Goal: Transaction & Acquisition: Subscribe to service/newsletter

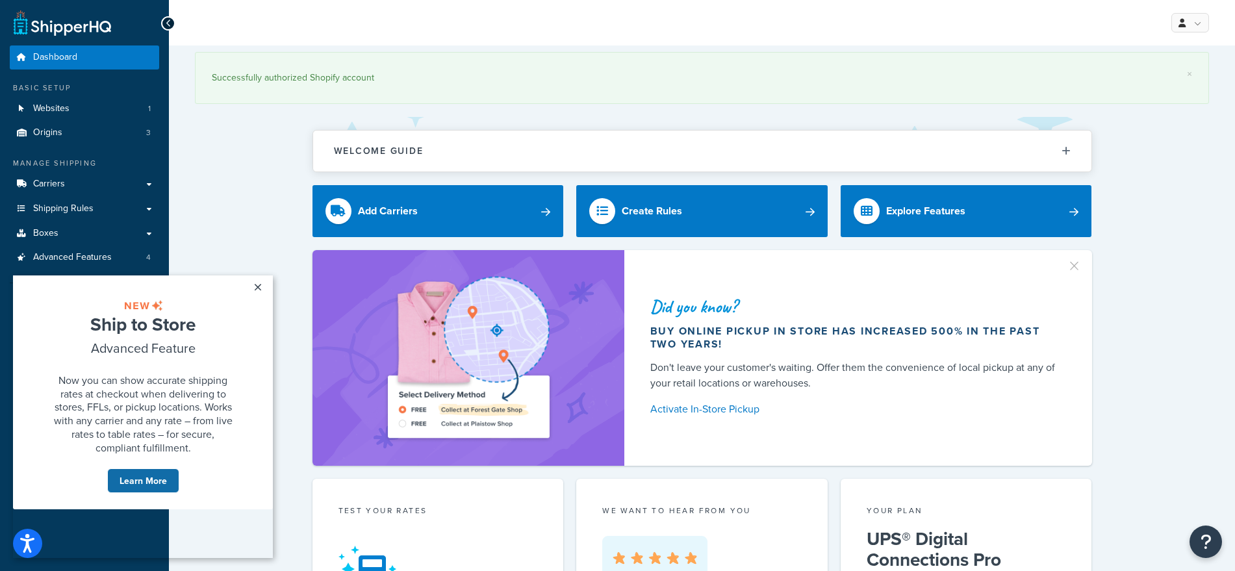
click at [148, 493] on link "Learn More" at bounding box center [143, 481] width 72 height 25
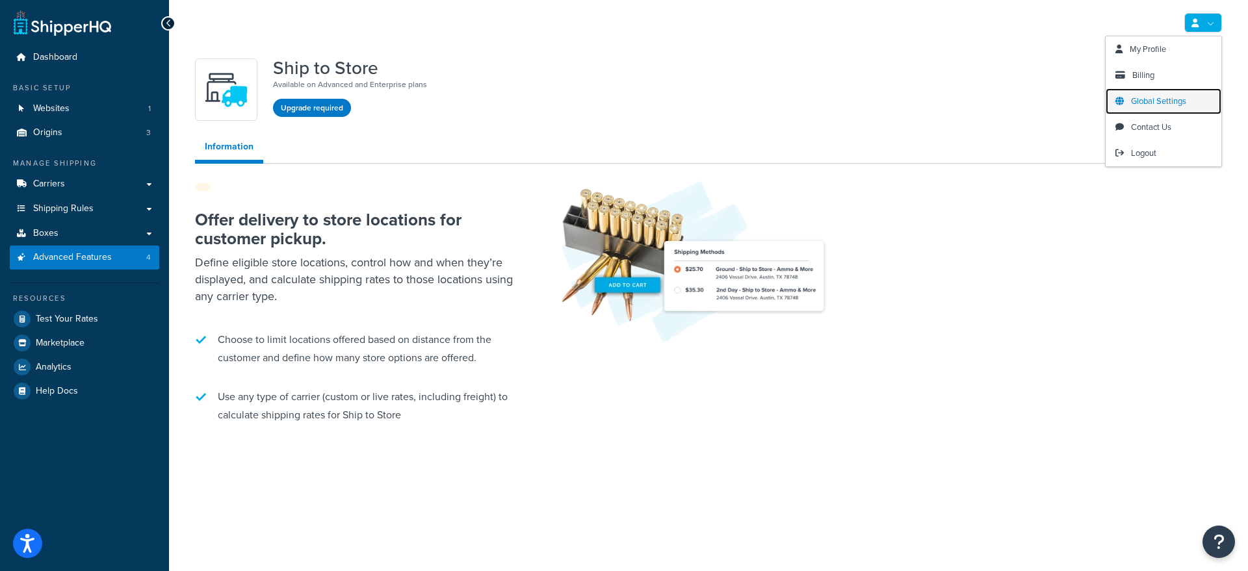
click at [1178, 97] on span "Global Settings" at bounding box center [1158, 101] width 55 height 12
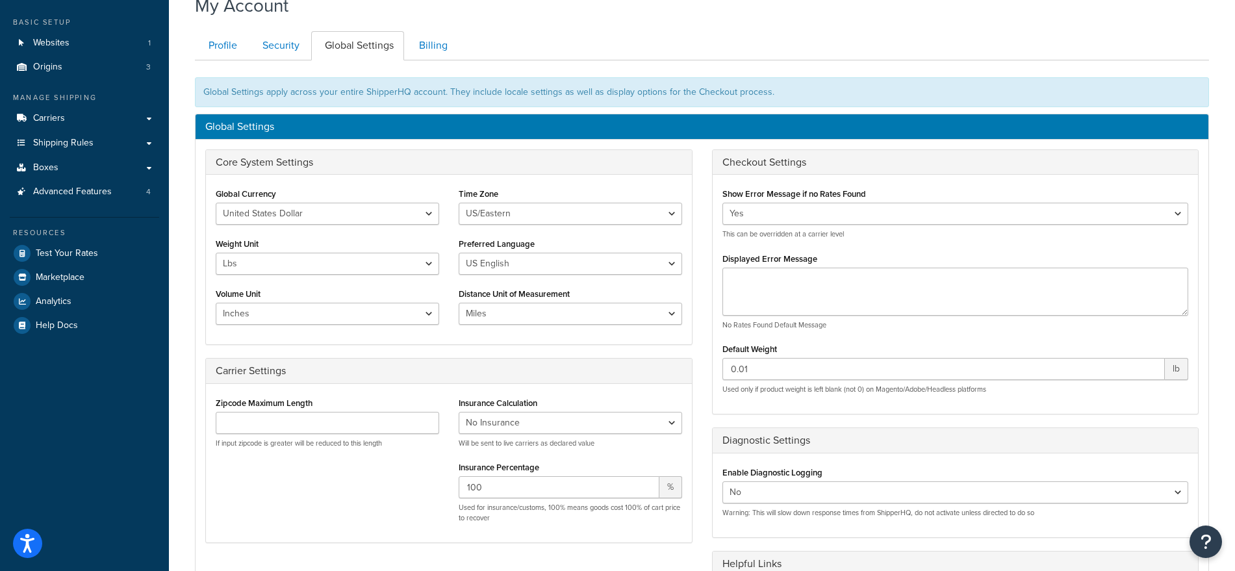
scroll to position [75, 0]
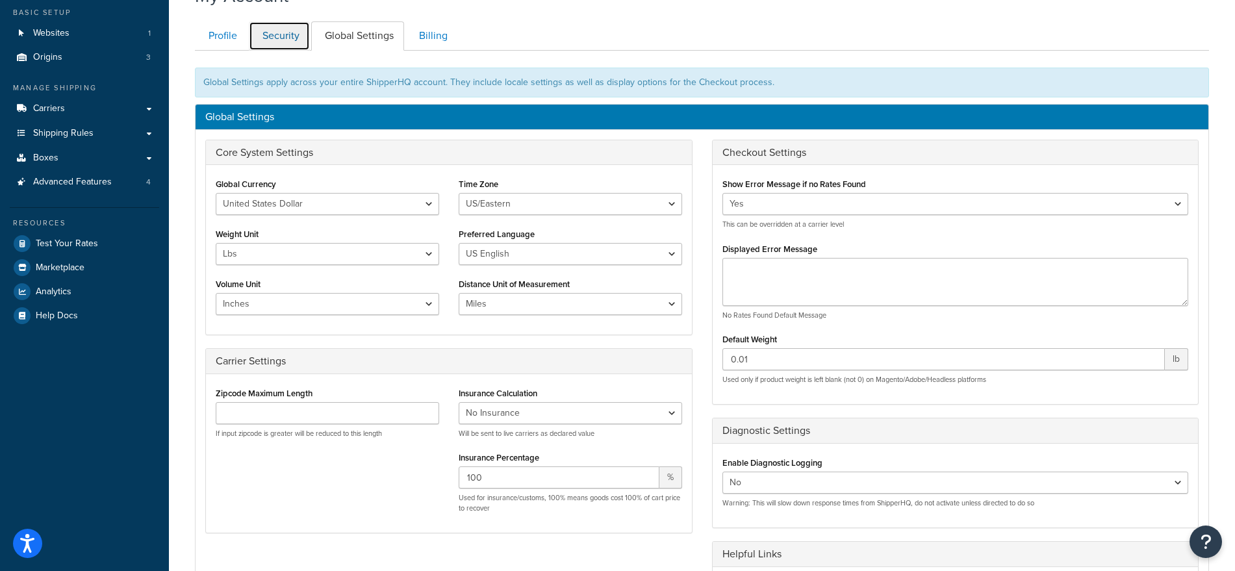
click at [293, 43] on link "Security" at bounding box center [279, 35] width 61 height 29
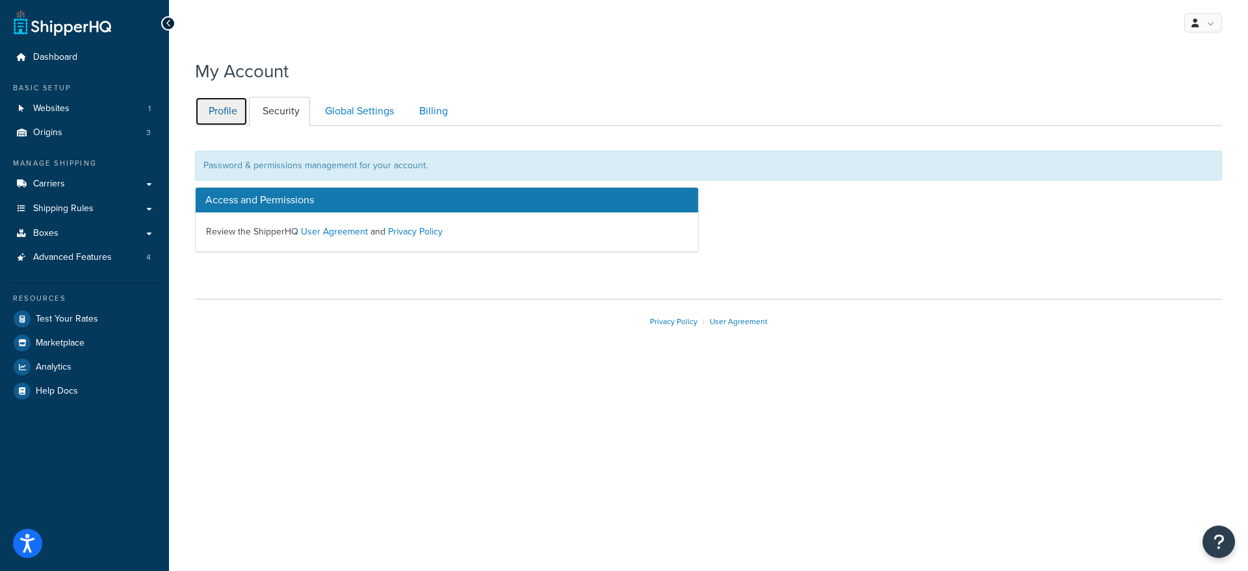
click at [213, 114] on link "Profile" at bounding box center [221, 111] width 53 height 29
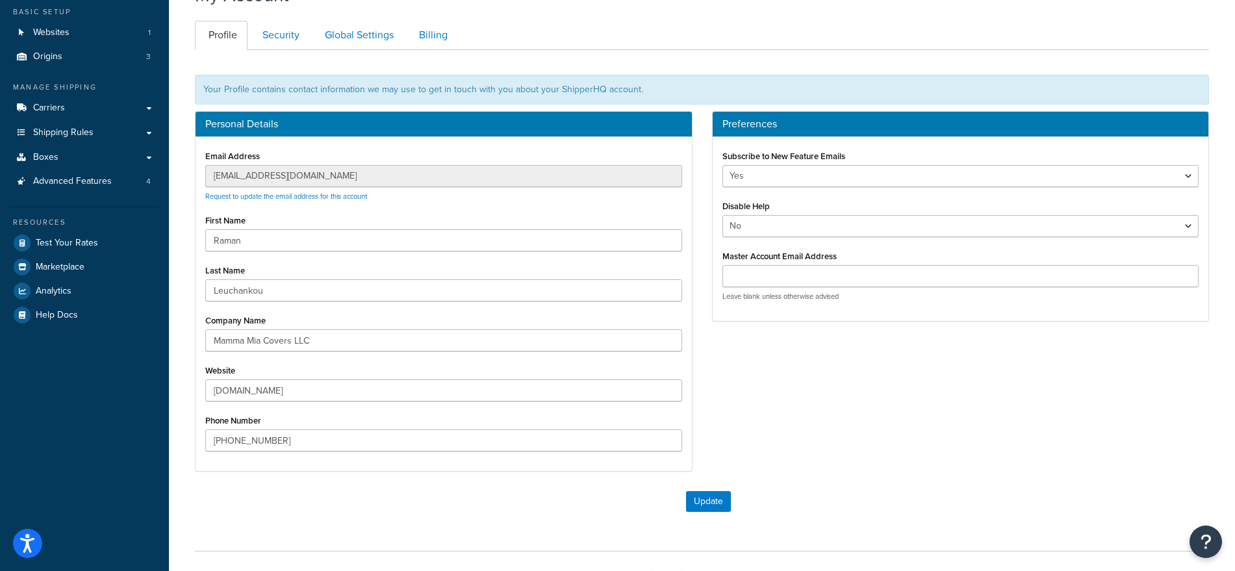
scroll to position [10, 0]
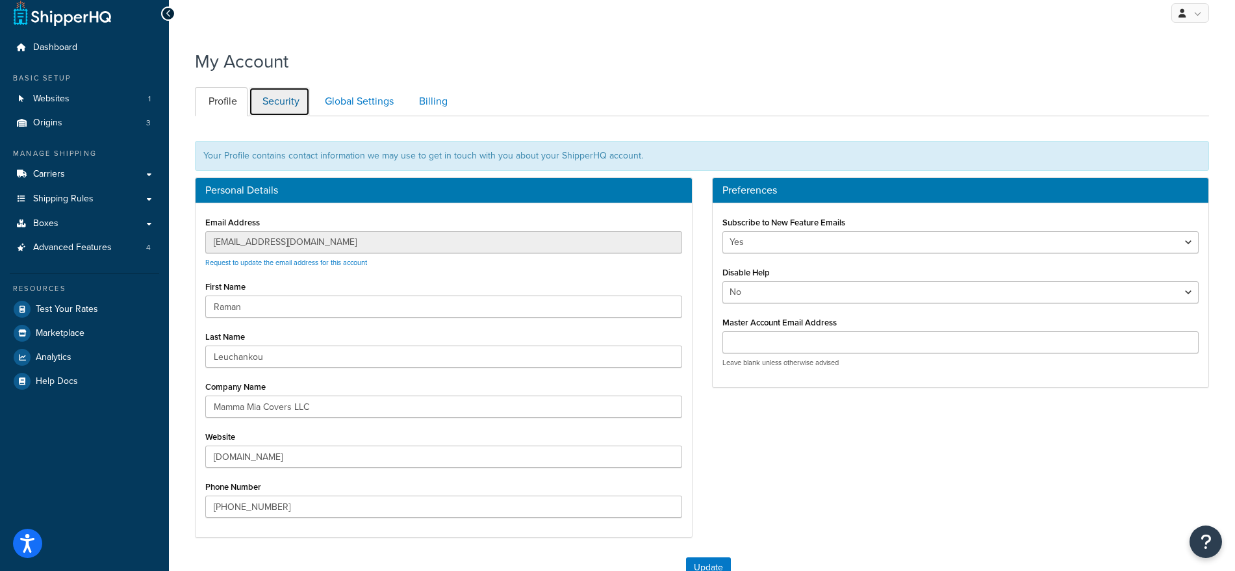
click at [269, 100] on link "Security" at bounding box center [279, 101] width 61 height 29
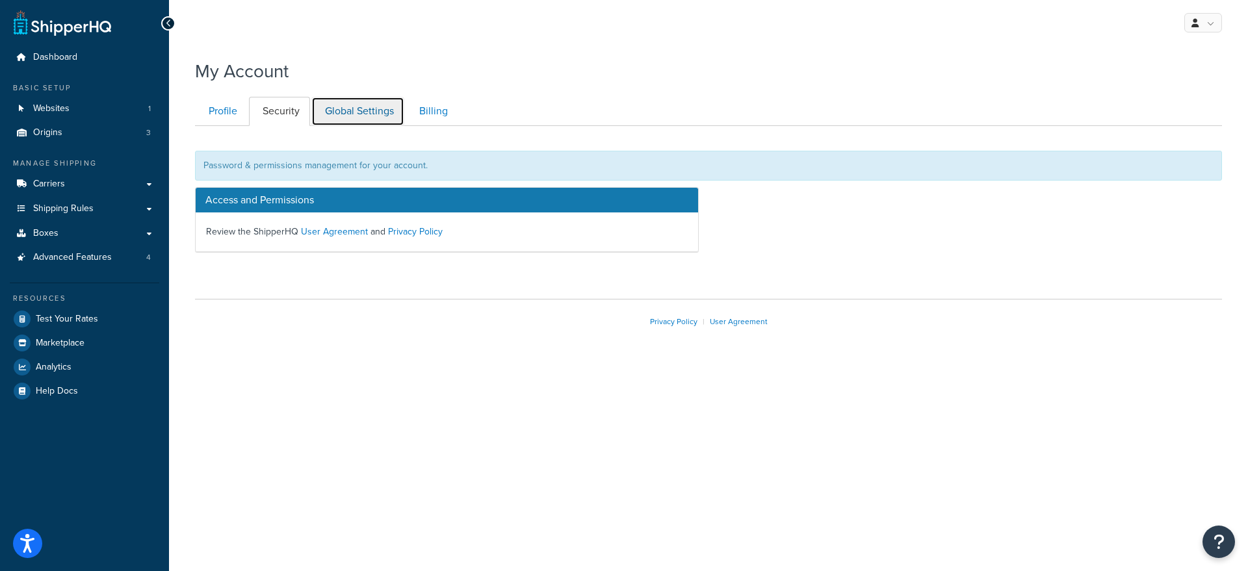
click at [354, 114] on link "Global Settings" at bounding box center [357, 111] width 93 height 29
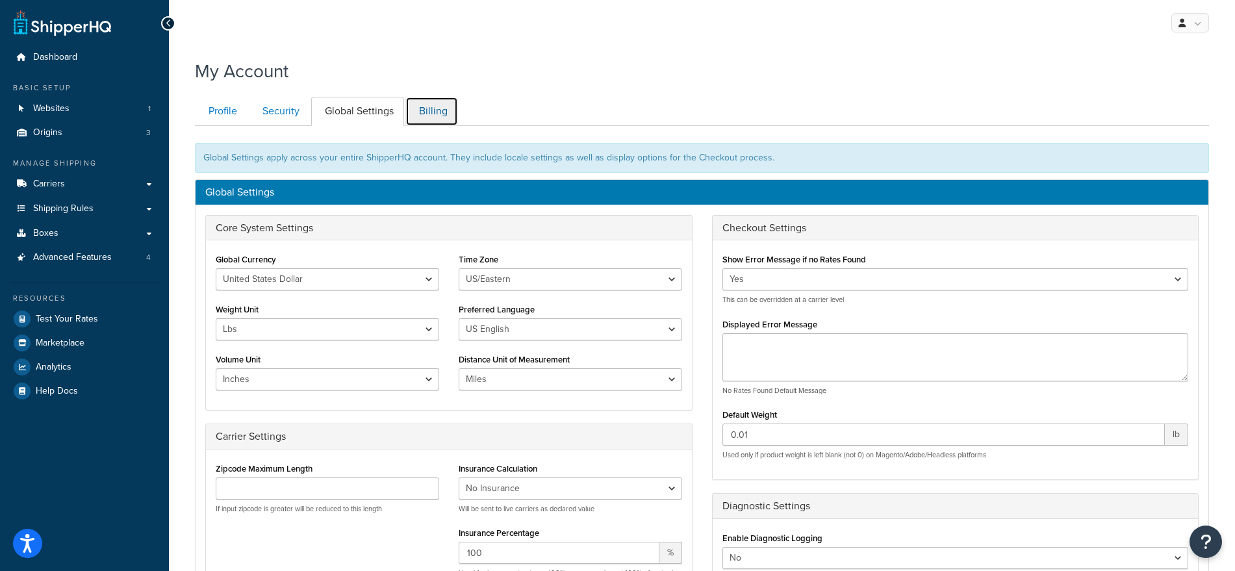
click at [408, 120] on link "Billing" at bounding box center [432, 111] width 53 height 29
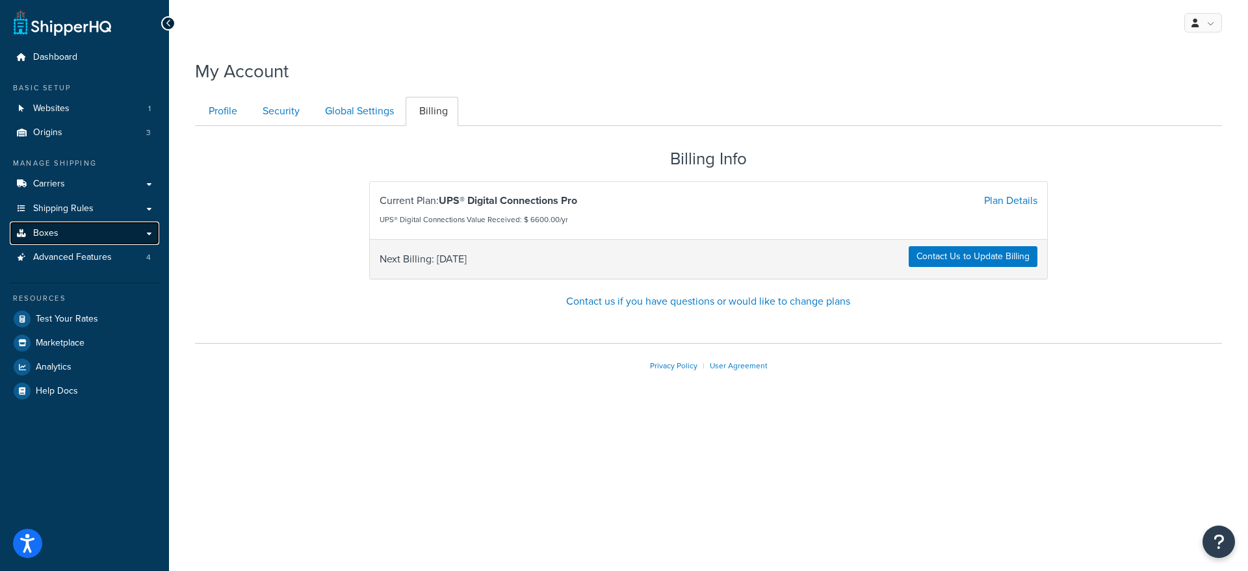
click at [116, 235] on link "Boxes" at bounding box center [84, 234] width 149 height 24
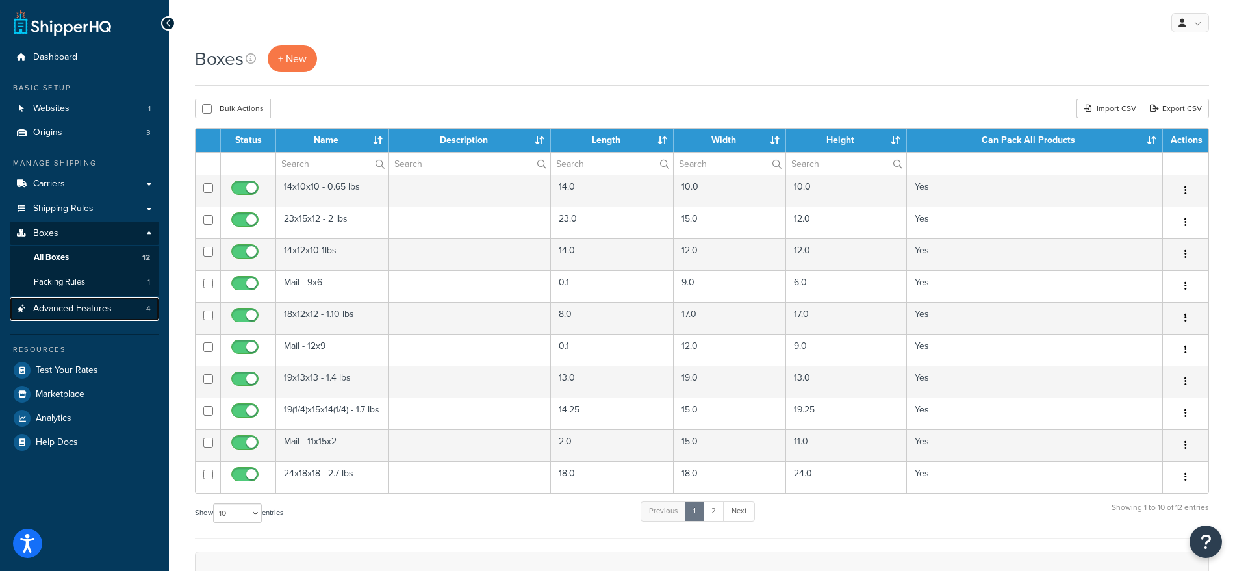
click at [120, 317] on link "Advanced Features 4" at bounding box center [84, 309] width 149 height 24
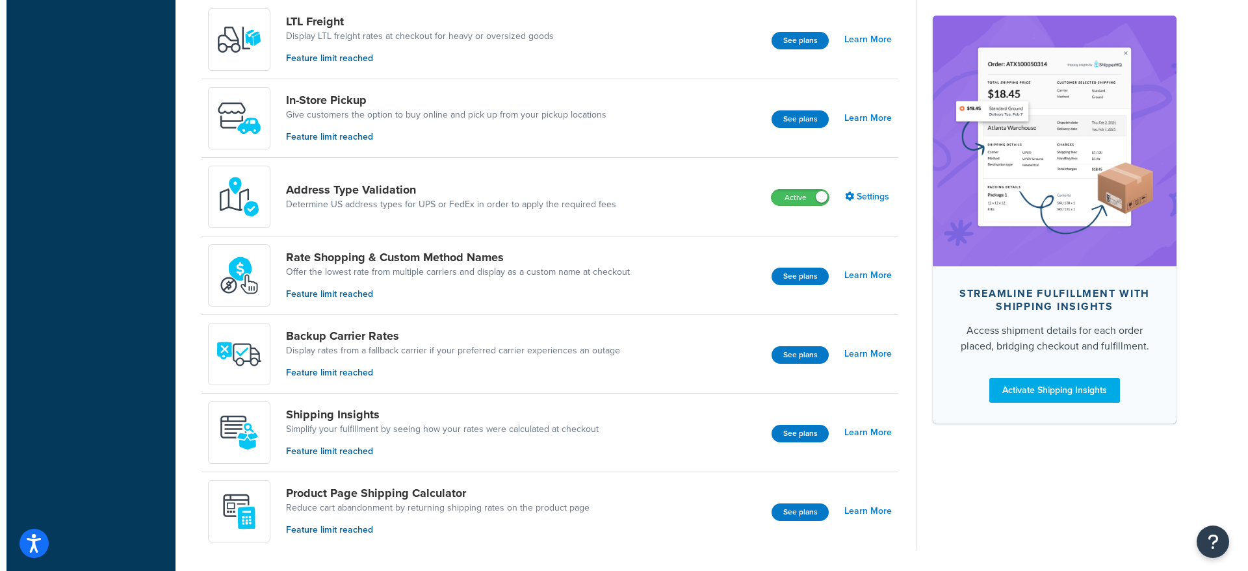
scroll to position [562, 0]
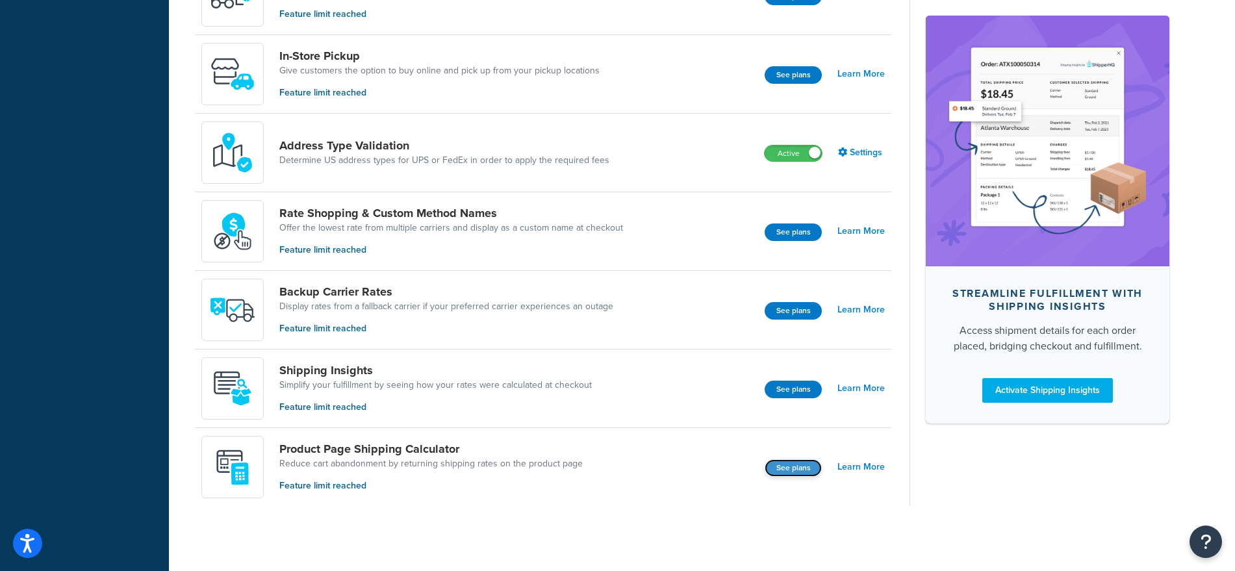
click at [796, 474] on button "See plans" at bounding box center [793, 468] width 57 height 18
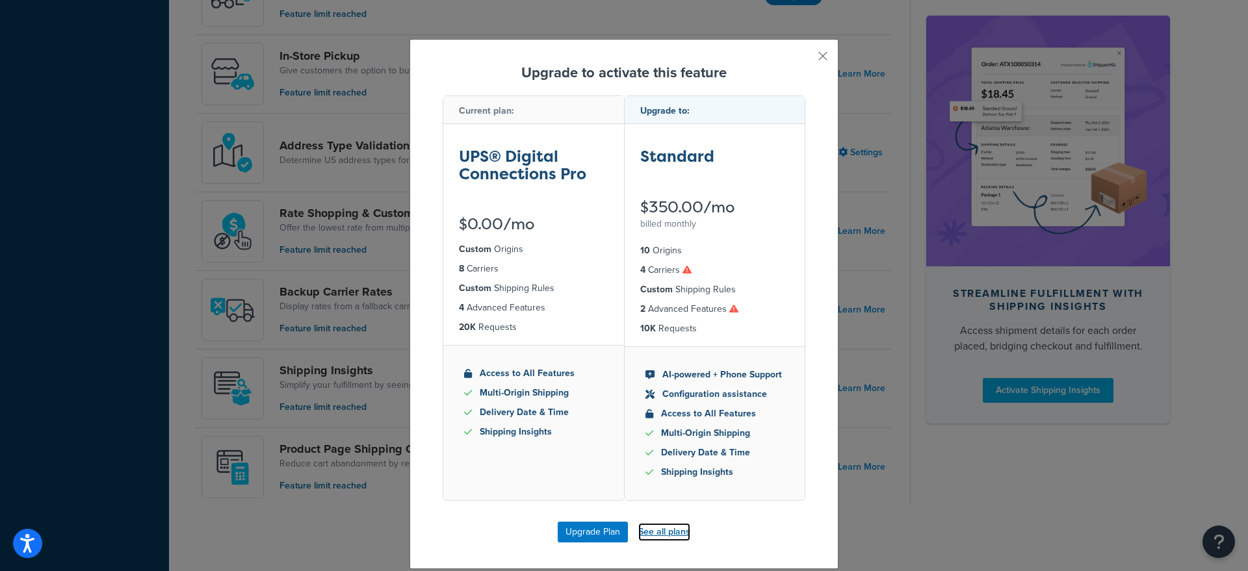
click at [671, 537] on link "See all plans" at bounding box center [664, 532] width 52 height 18
